Goal: Information Seeking & Learning: Learn about a topic

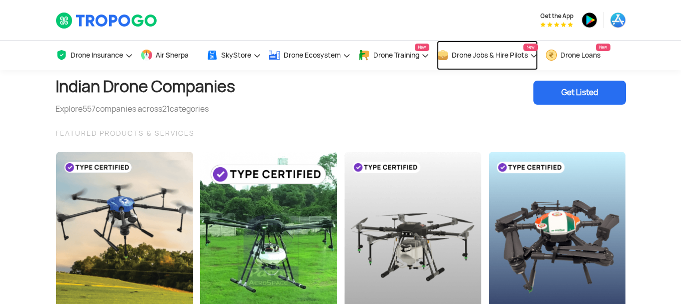
click at [509, 55] on span "Drone Jobs & Hire Pilots" at bounding box center [490, 55] width 76 height 8
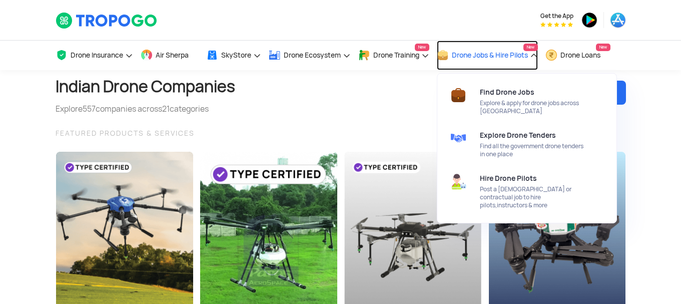
click at [538, 46] on span "New" at bounding box center [531, 48] width 15 height 8
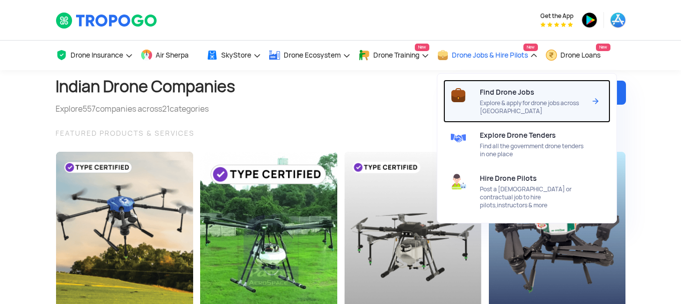
click at [590, 101] on div "Find Drone Jobs Explore & apply for drone jobs across India" at bounding box center [535, 101] width 110 height 43
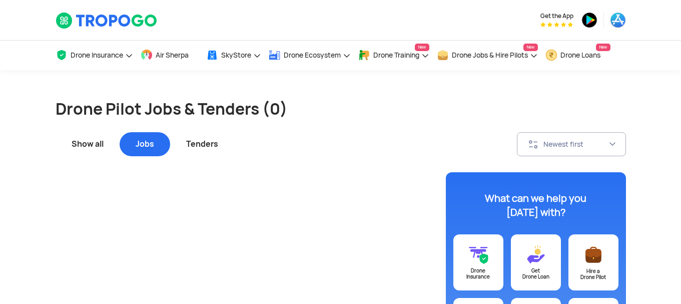
click at [92, 140] on div "Show all" at bounding box center [88, 144] width 64 height 24
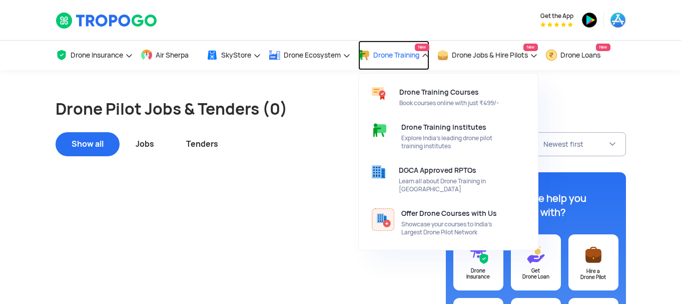
click at [429, 53] on link "Drone Training New" at bounding box center [393, 56] width 71 height 30
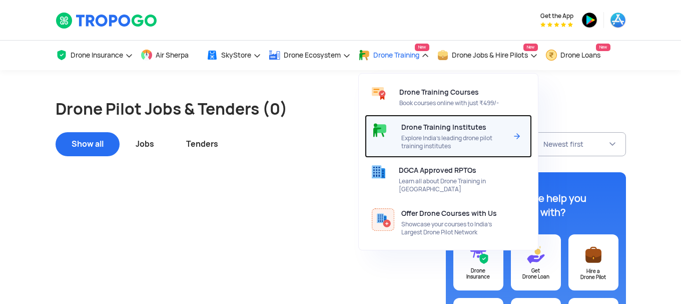
click at [462, 143] on span "Explore India’s leading drone pilot training institutes" at bounding box center [455, 142] width 106 height 16
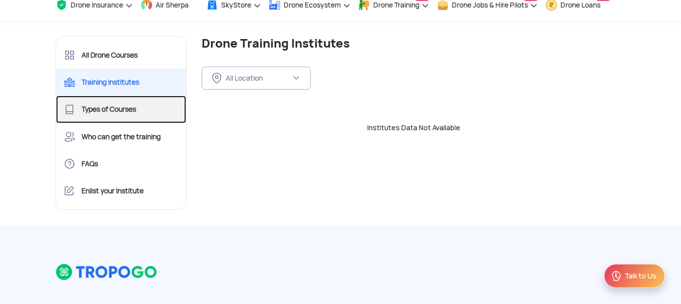
click at [148, 119] on link "Types of Courses" at bounding box center [121, 109] width 131 height 27
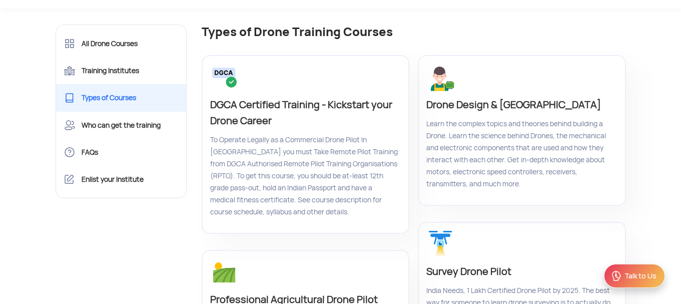
scroll to position [50, 0]
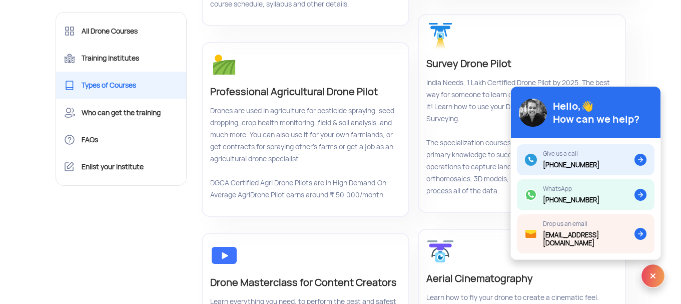
scroll to position [200, 0]
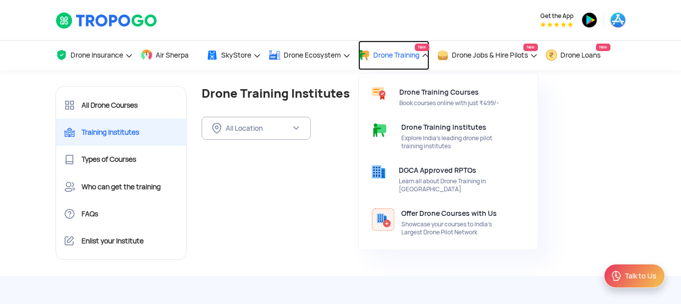
click at [429, 50] on span "New" at bounding box center [422, 48] width 15 height 8
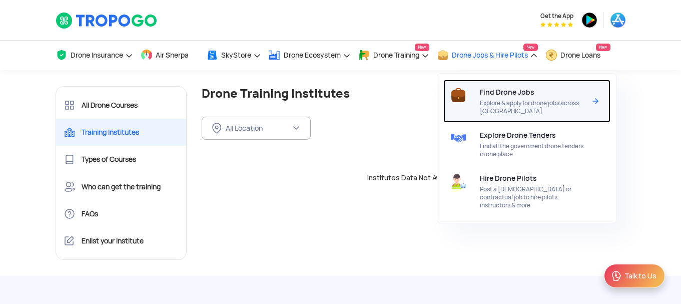
click at [601, 101] on img at bounding box center [596, 101] width 12 height 12
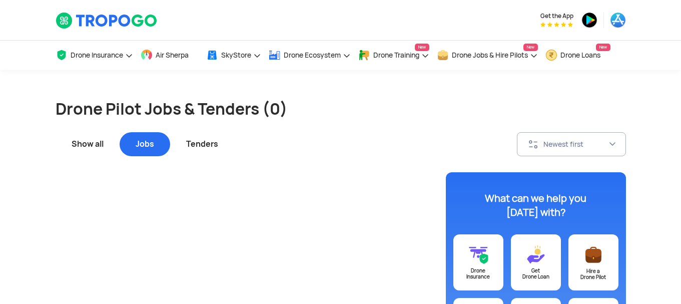
click at [153, 143] on div "Jobs" at bounding box center [145, 144] width 51 height 24
click at [184, 142] on div "Tenders" at bounding box center [202, 144] width 64 height 24
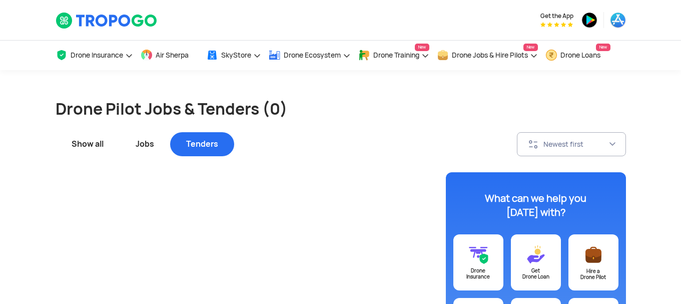
click at [96, 141] on div "Show all" at bounding box center [88, 144] width 64 height 24
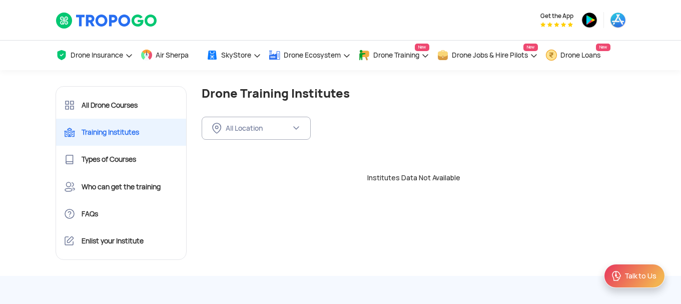
click at [430, 172] on div "Institutes Data Not Available" at bounding box center [414, 173] width 440 height 51
click at [291, 127] on button "All Location" at bounding box center [256, 128] width 109 height 23
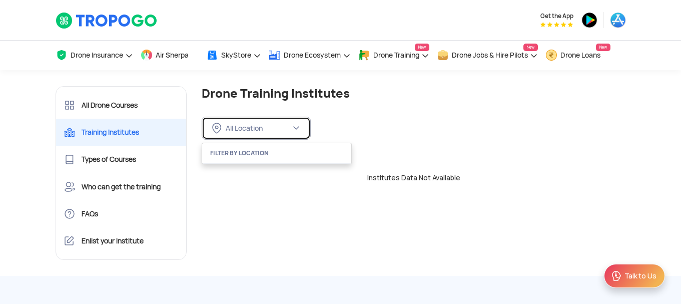
click at [292, 127] on button "All Location" at bounding box center [256, 128] width 109 height 23
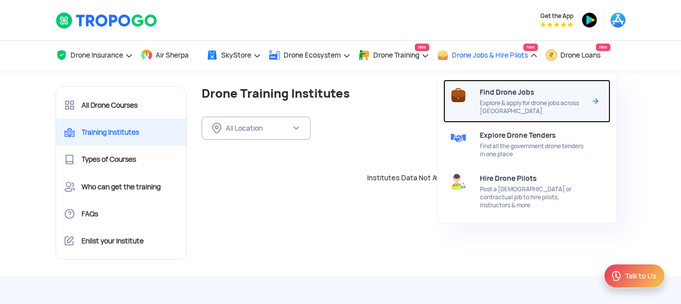
click at [519, 94] on span "Find Drone Jobs" at bounding box center [507, 92] width 55 height 8
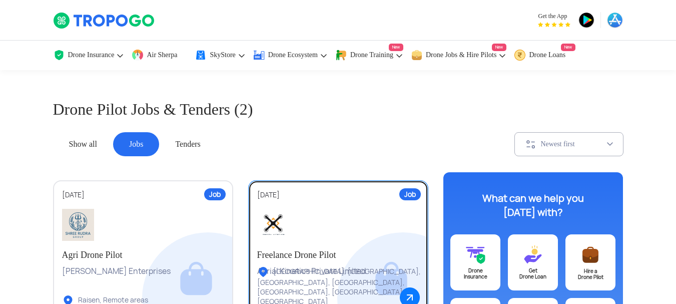
click at [306, 234] on div at bounding box center [338, 225] width 162 height 32
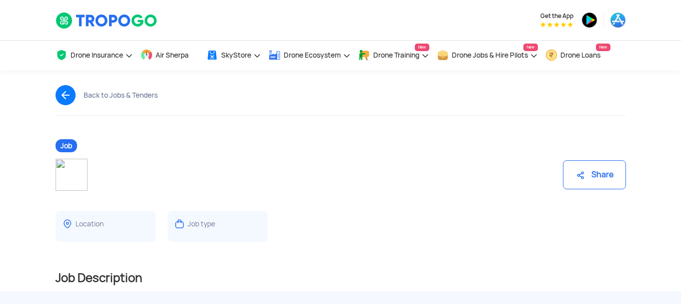
click at [67, 179] on img at bounding box center [72, 175] width 32 height 32
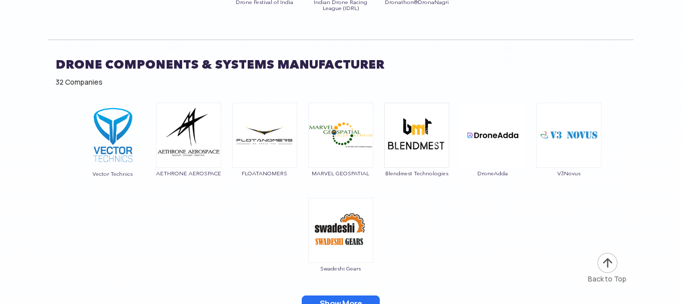
scroll to position [5757, 0]
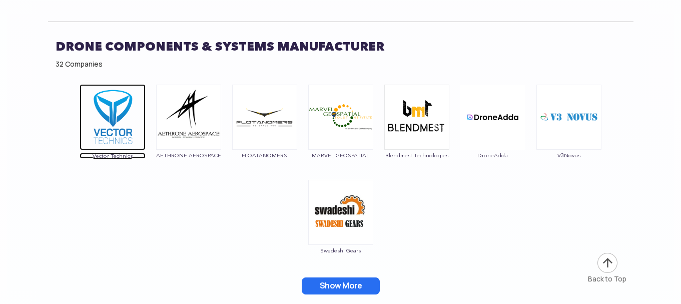
click at [122, 94] on img at bounding box center [113, 117] width 66 height 66
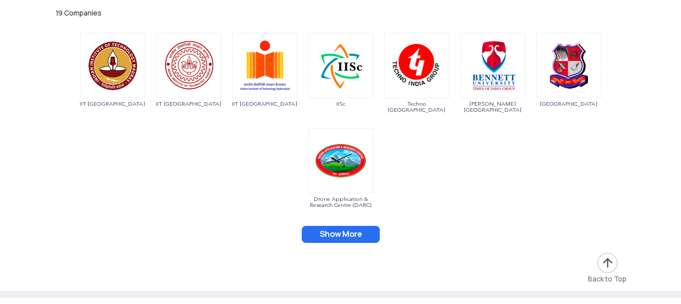
scroll to position [6508, 0]
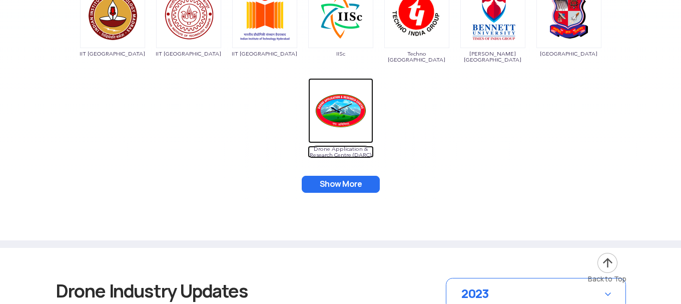
click at [344, 91] on img at bounding box center [340, 110] width 65 height 65
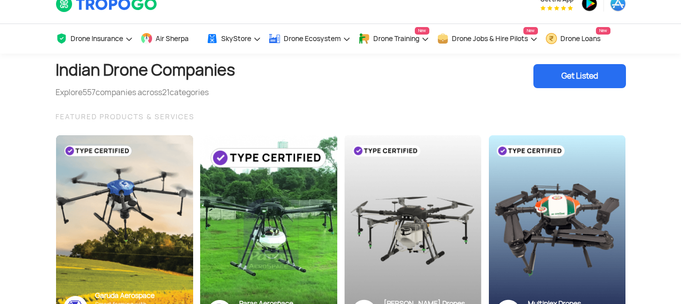
scroll to position [0, 0]
